Goal: Navigation & Orientation: Find specific page/section

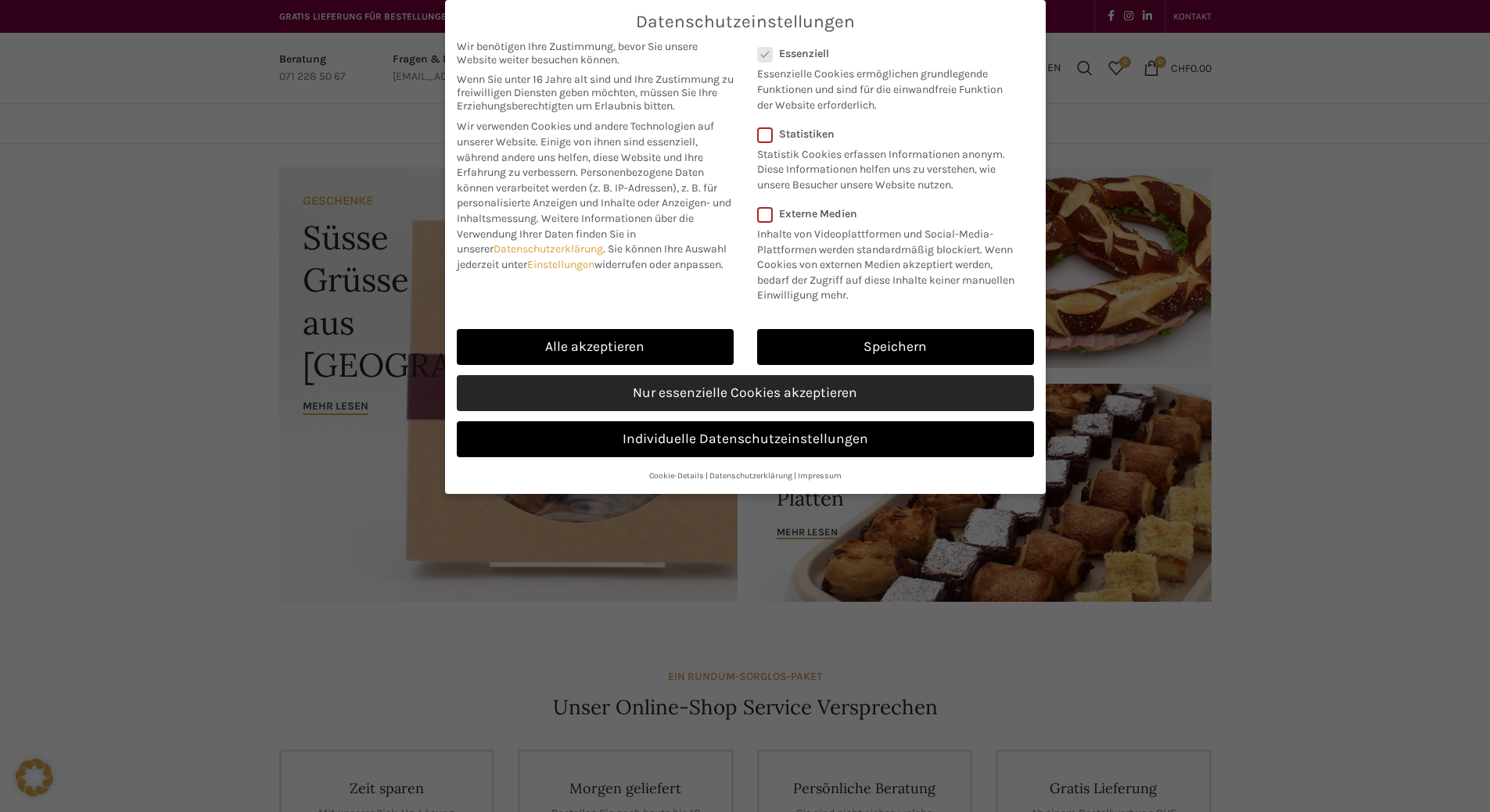
click at [784, 394] on link "Nur essenzielle Cookies akzeptieren" at bounding box center [745, 393] width 577 height 36
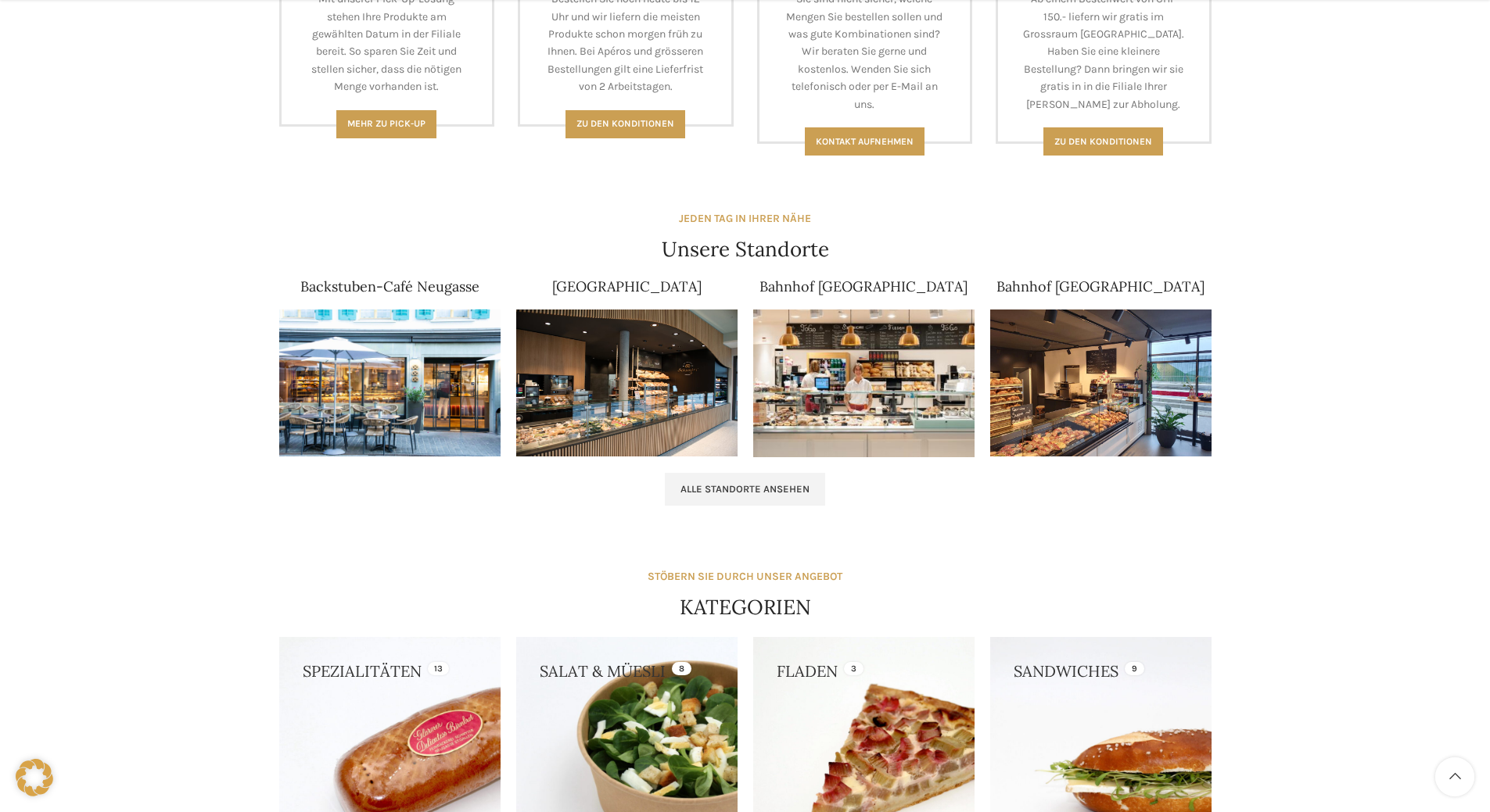
scroll to position [938, 0]
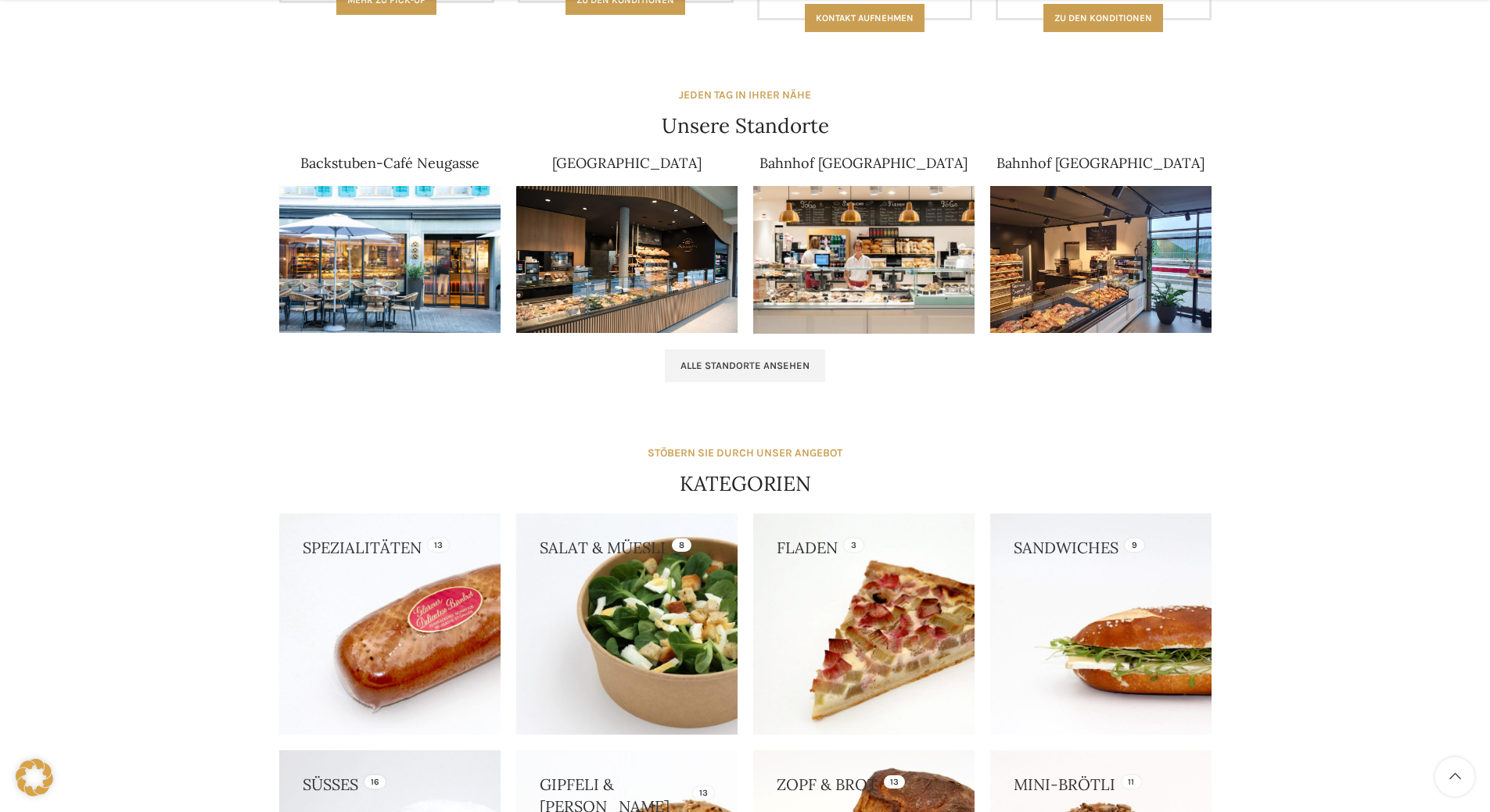
click at [425, 262] on img at bounding box center [390, 260] width 222 height 147
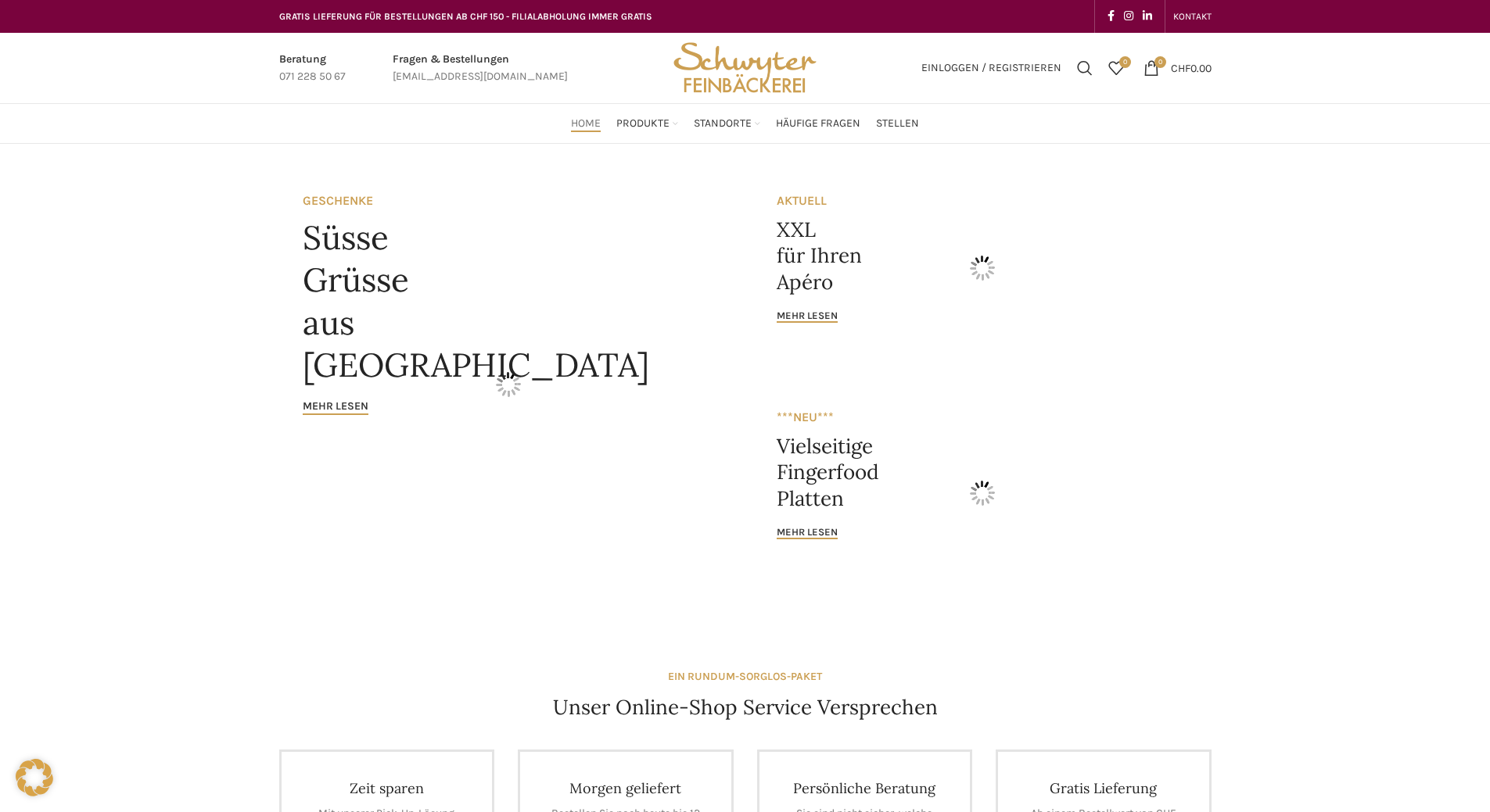
scroll to position [938, 0]
